Goal: Transaction & Acquisition: Purchase product/service

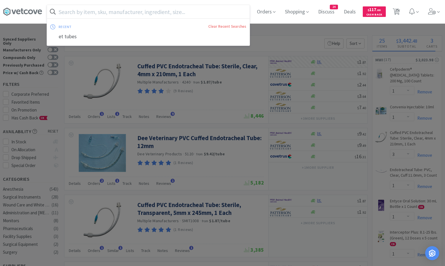
select select "1"
select select "3"
select select "1"
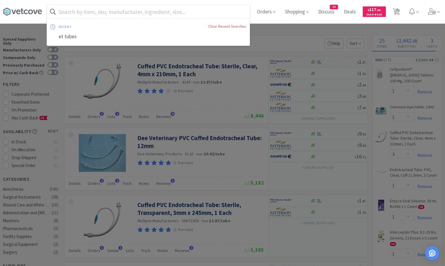
select select "1"
select select "2"
select select "1"
select select "12"
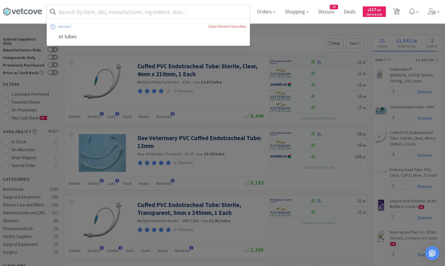
select select "1"
select select "5"
select select "1"
select select "2"
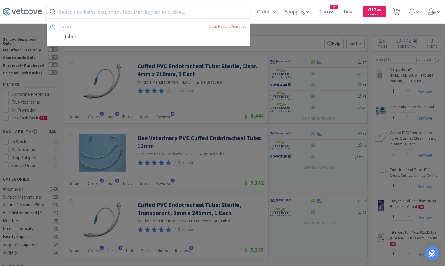
select select "1"
select select "50"
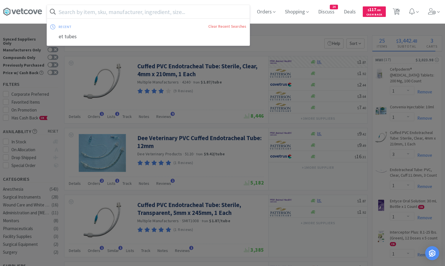
select select "50"
select select "10"
click at [304, 39] on div at bounding box center [222, 133] width 445 height 266
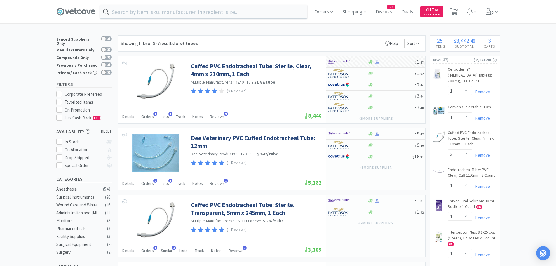
drag, startPoint x: 455, startPoint y: 13, endPoint x: 460, endPoint y: 4, distance: 10.3
click at [445, 12] on span "25" at bounding box center [454, 9] width 4 height 23
select select "10"
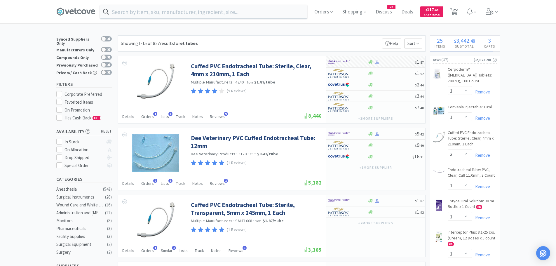
select select "1"
select select "50"
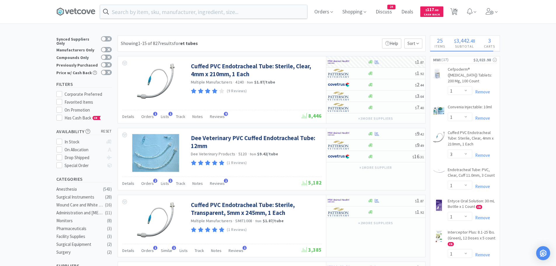
select select "1"
select select "3"
select select "1"
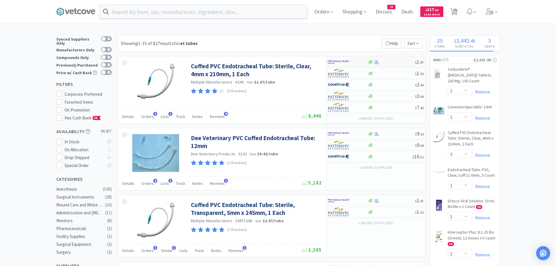
select select "1"
select select "2"
select select "1"
select select "12"
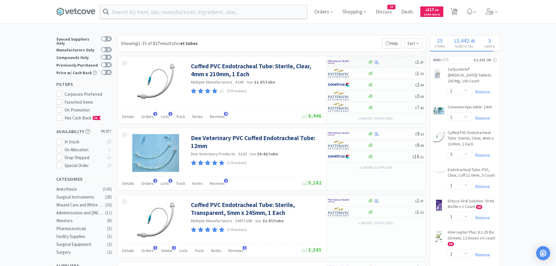
select select "1"
select select "5"
select select "1"
select select "2"
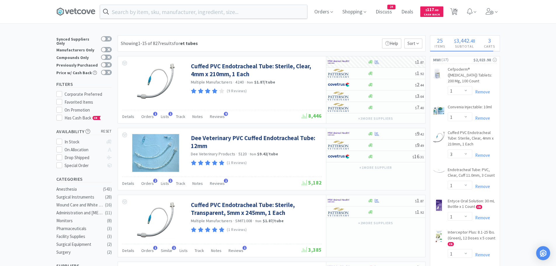
select select "1"
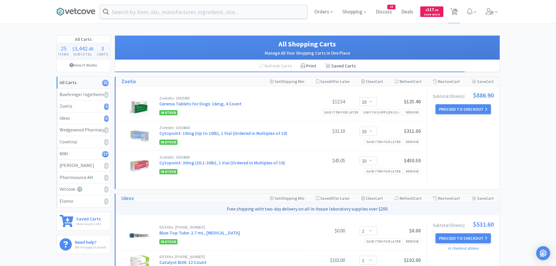
drag, startPoint x: 296, startPoint y: 92, endPoint x: 296, endPoint y: 103, distance: 10.5
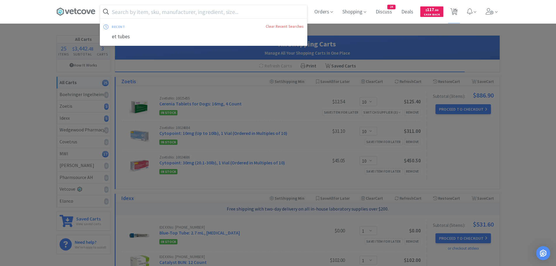
click at [228, 9] on input "text" at bounding box center [203, 11] width 207 height 13
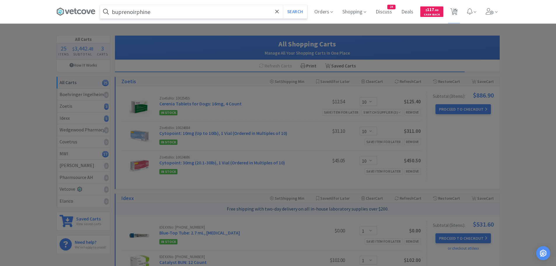
type input "buprenoirphine"
click at [283, 5] on button "Search" at bounding box center [295, 11] width 24 height 13
select select "1"
select select "3"
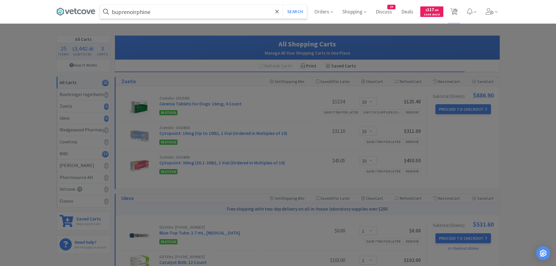
select select "1"
select select "2"
select select "1"
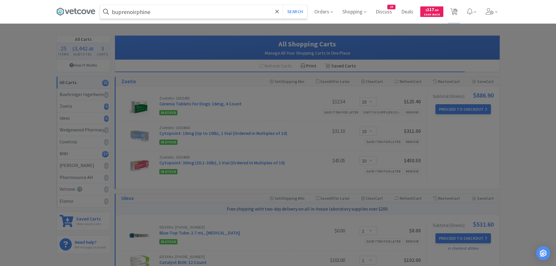
select select "1"
select select "12"
select select "1"
select select "5"
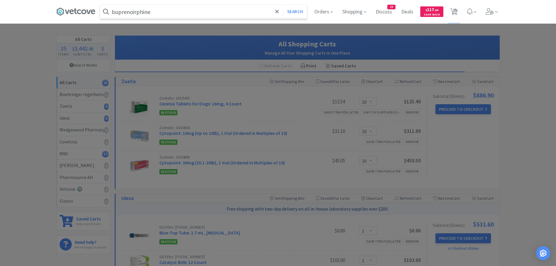
select select "1"
select select "2"
select select "1"
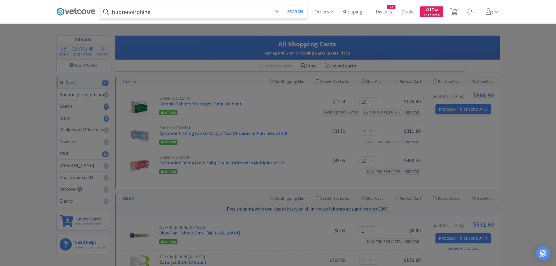
select select "1"
select select "50"
select select "10"
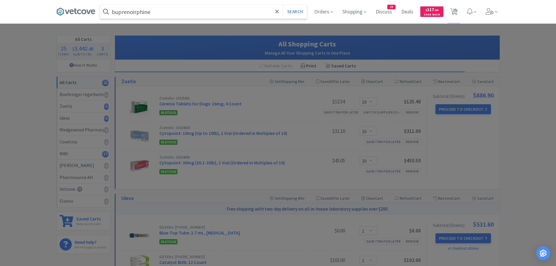
select select "10"
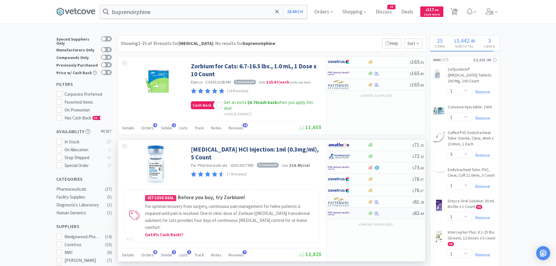
click at [385, 212] on div at bounding box center [390, 213] width 45 height 4
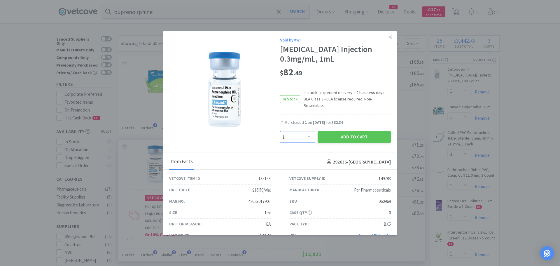
click at [302, 131] on select "Enter Quantity 1 2 3 4 5 6 7 8 9 10 11 12 13 14 15 16 17 18 19 20 Enter Quantity" at bounding box center [297, 137] width 35 height 12
select select "2"
click at [280, 131] on select "Enter Quantity 1 2 3 4 5 6 7 8 9 10 11 12 13 14 15 16 17 18 19 20 Enter Quantity" at bounding box center [297, 137] width 35 height 12
click at [348, 132] on button "Add to Cart" at bounding box center [354, 137] width 73 height 12
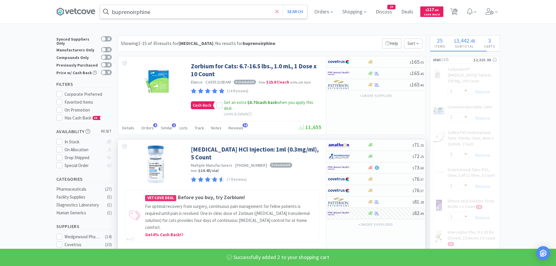
click at [278, 12] on icon at bounding box center [277, 12] width 4 height 4
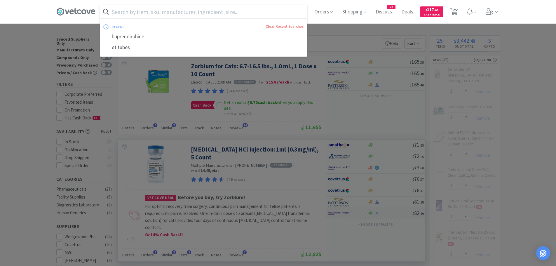
select select "2"
select select "1"
select select "3"
select select "1"
select select "2"
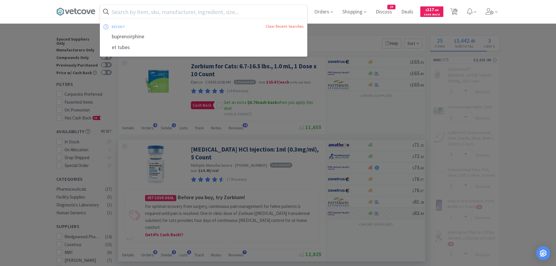
select select "12"
select select "5"
select select "1"
select select "2"
select select "1"
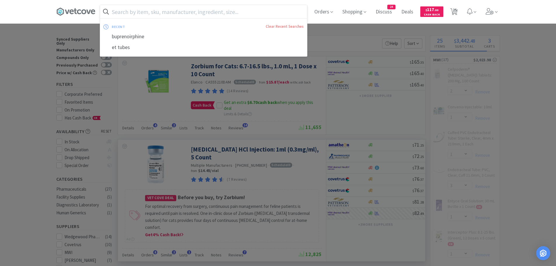
select select "1"
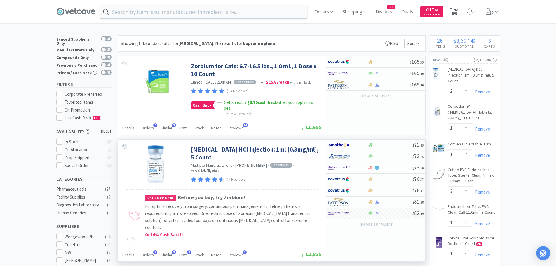
click at [445, 9] on span "26" at bounding box center [454, 11] width 12 height 23
select select "10"
select select "1"
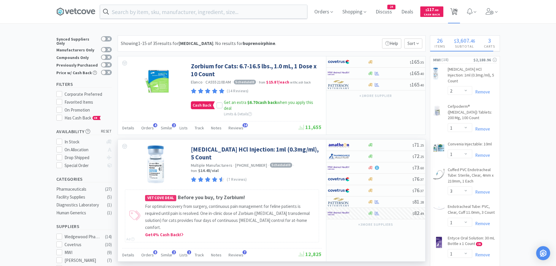
select select "1"
select select "50"
select select "2"
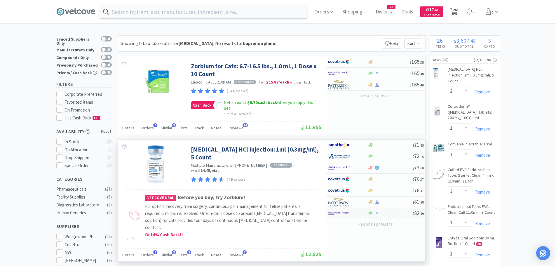
select select "1"
select select "3"
select select "1"
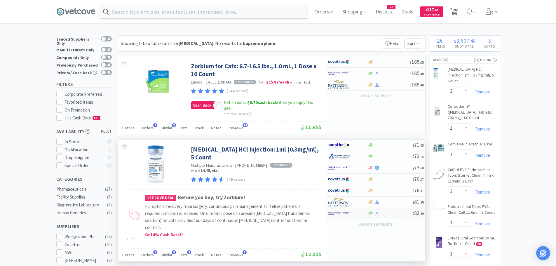
select select "1"
select select "2"
select select "1"
select select "12"
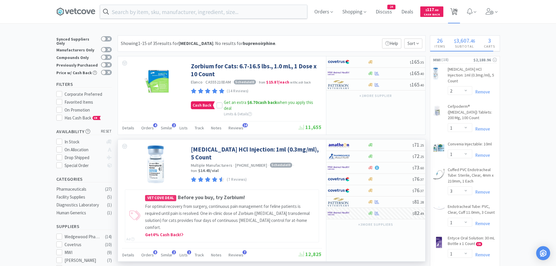
select select "1"
select select "5"
select select "1"
select select "2"
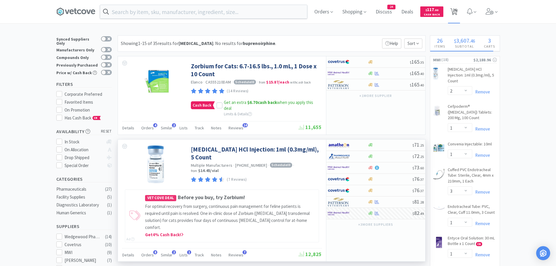
select select "1"
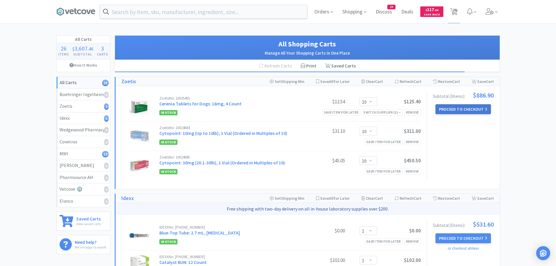
click at [445, 107] on button "Proceed to Checkout" at bounding box center [462, 109] width 55 height 10
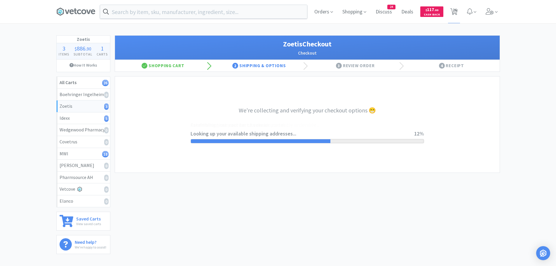
select select "invoice"
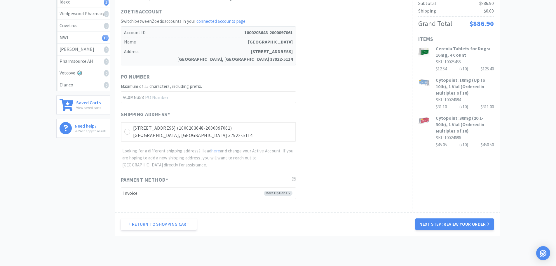
scroll to position [117, 0]
click at [129, 133] on icon at bounding box center [127, 131] width 4 height 4
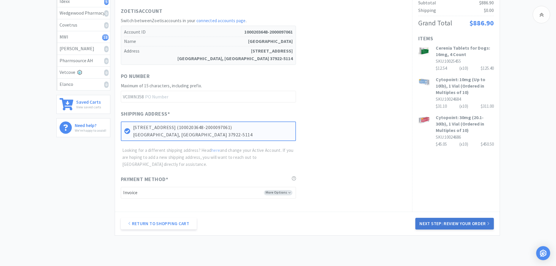
click at [445, 220] on button "Next Step: Review Your Order" at bounding box center [454, 224] width 78 height 12
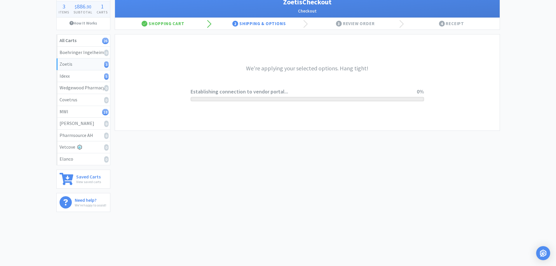
scroll to position [0, 0]
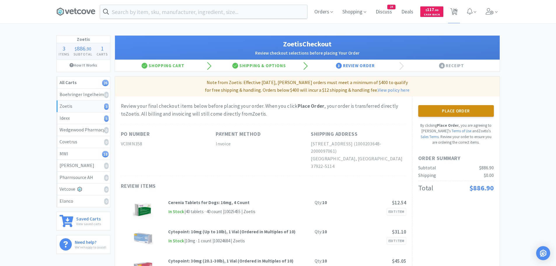
click at [445, 109] on button "Place Order" at bounding box center [456, 111] width 76 height 12
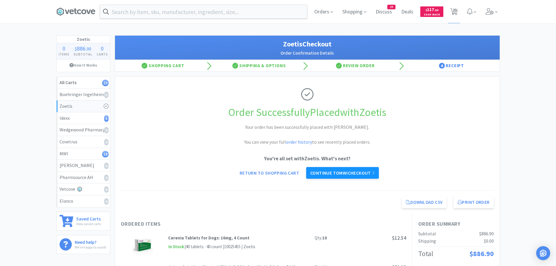
click at [353, 173] on link "Continue to MWI checkout" at bounding box center [342, 173] width 73 height 12
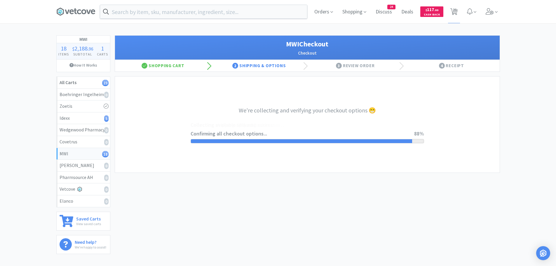
select select "STD_"
select select "437"
select select "RPS"
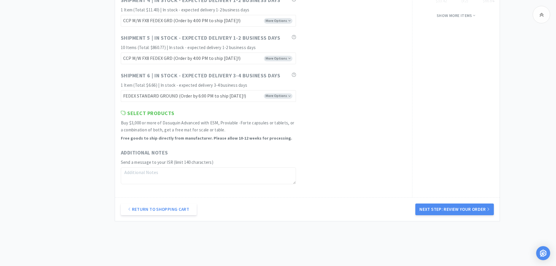
scroll to position [577, 0]
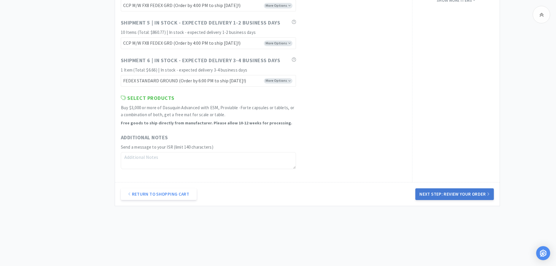
click at [445, 195] on button "Next Step: Review Your Order" at bounding box center [454, 194] width 78 height 12
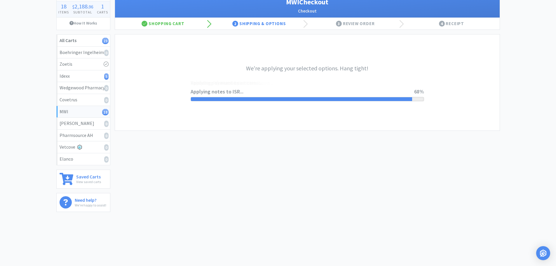
scroll to position [0, 0]
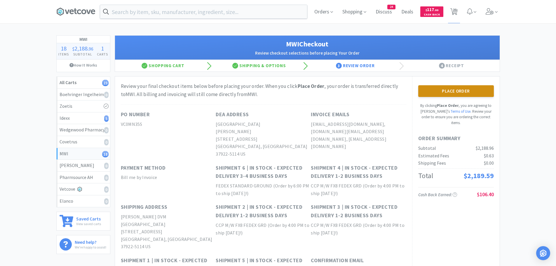
click at [445, 91] on button "Place Order" at bounding box center [456, 91] width 76 height 12
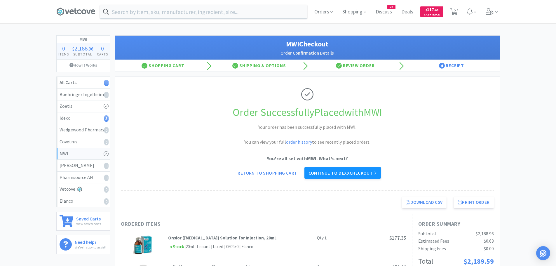
click at [328, 172] on link "Continue to Idexx checkout" at bounding box center [342, 173] width 76 height 12
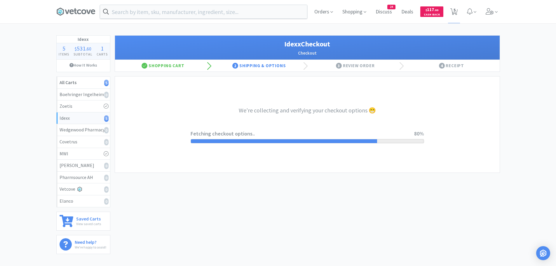
select select "904"
select select "003"
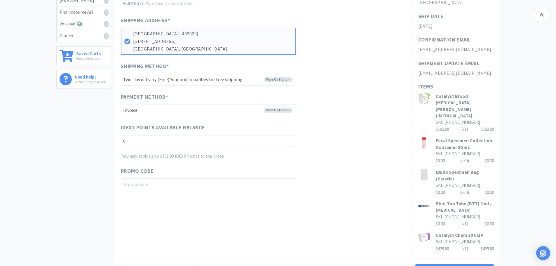
scroll to position [233, 0]
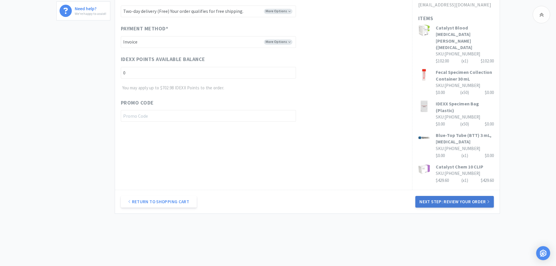
click at [431, 196] on button "Next Step: Review Your Order" at bounding box center [454, 202] width 78 height 12
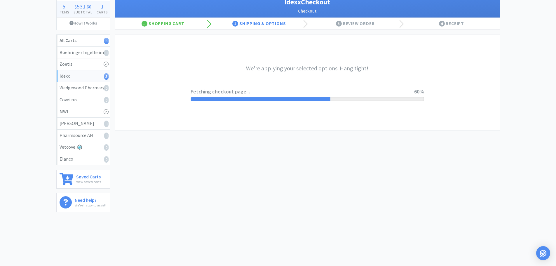
scroll to position [0, 0]
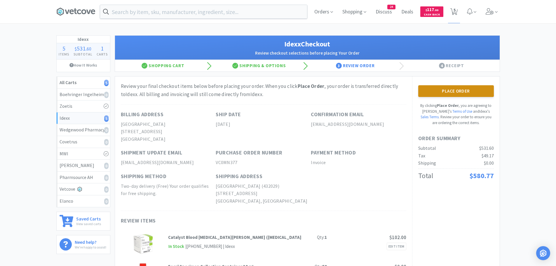
click at [445, 90] on button "Place Order" at bounding box center [456, 91] width 76 height 12
